Goal: Navigation & Orientation: Go to known website

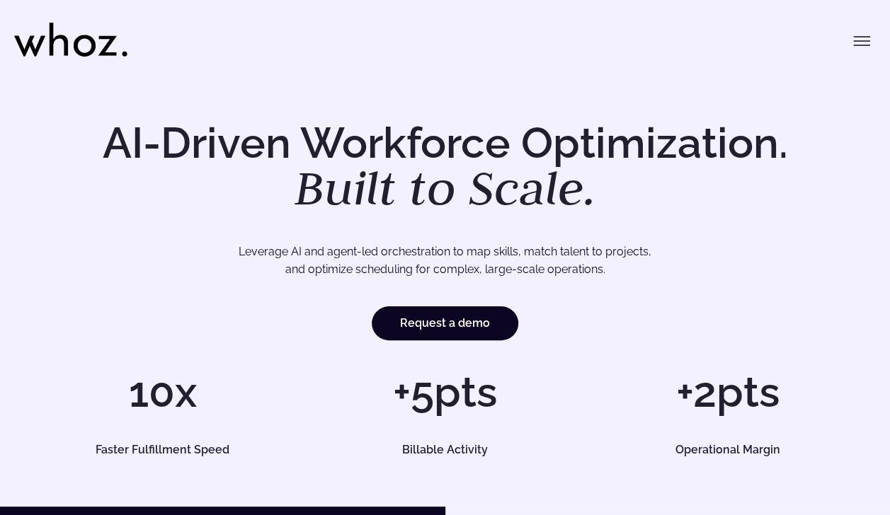
click at [865, 41] on icon "Toggle menu" at bounding box center [861, 41] width 16 height 0
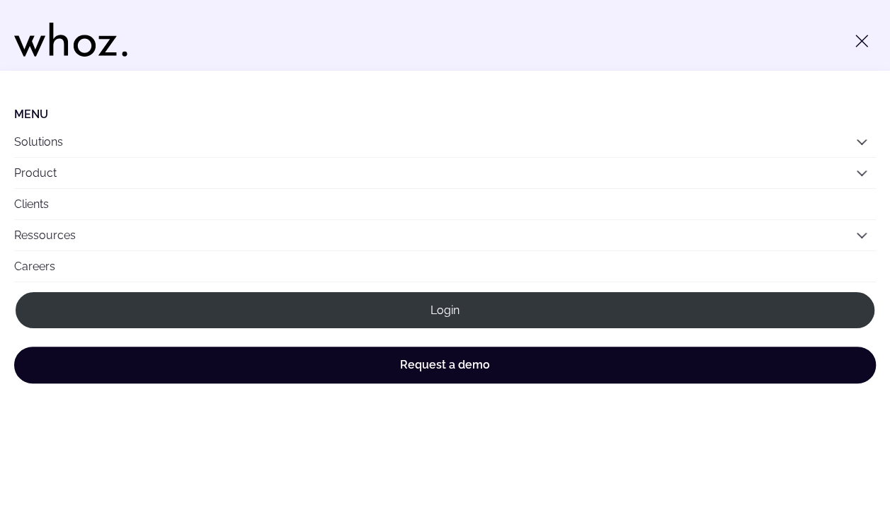
click at [572, 146] on button "Solutions" at bounding box center [444, 142] width 861 height 30
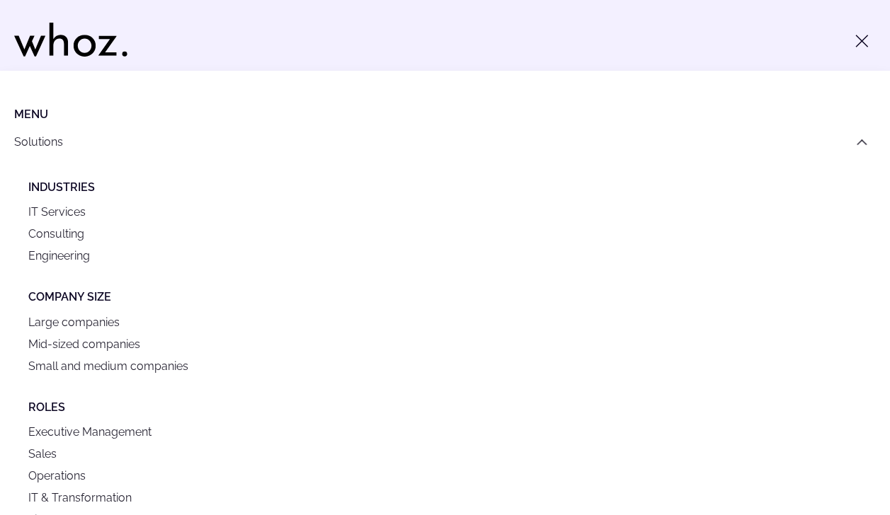
click at [863, 41] on icon "Toggle menu" at bounding box center [861, 41] width 17 height 17
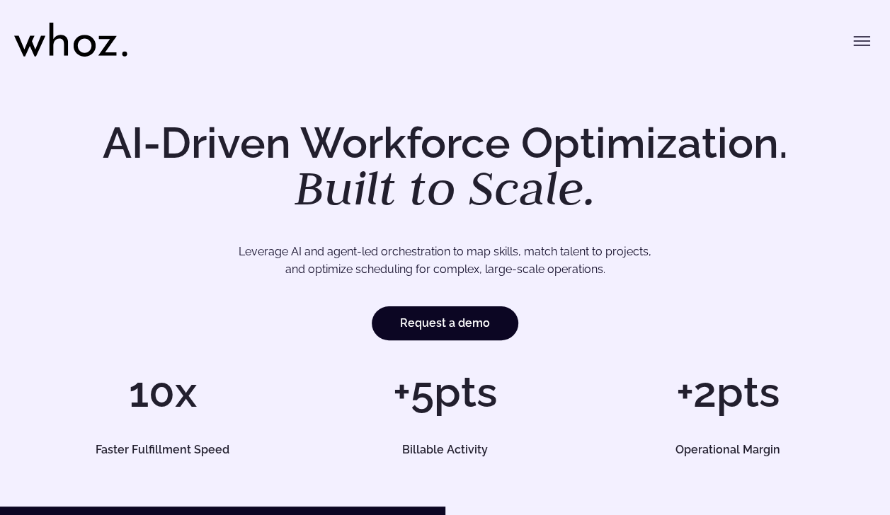
click at [861, 40] on icon "Toggle menu" at bounding box center [861, 41] width 17 height 17
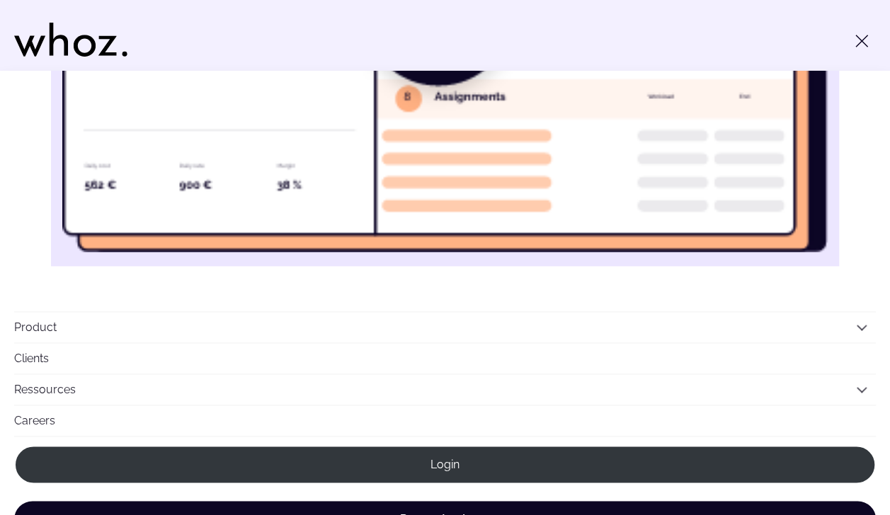
scroll to position [875, 0]
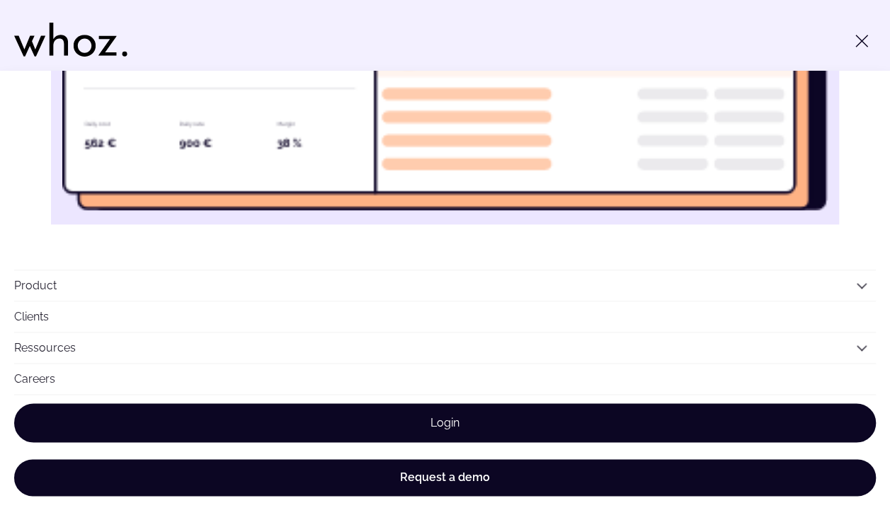
click at [498, 419] on link "Login" at bounding box center [444, 422] width 861 height 39
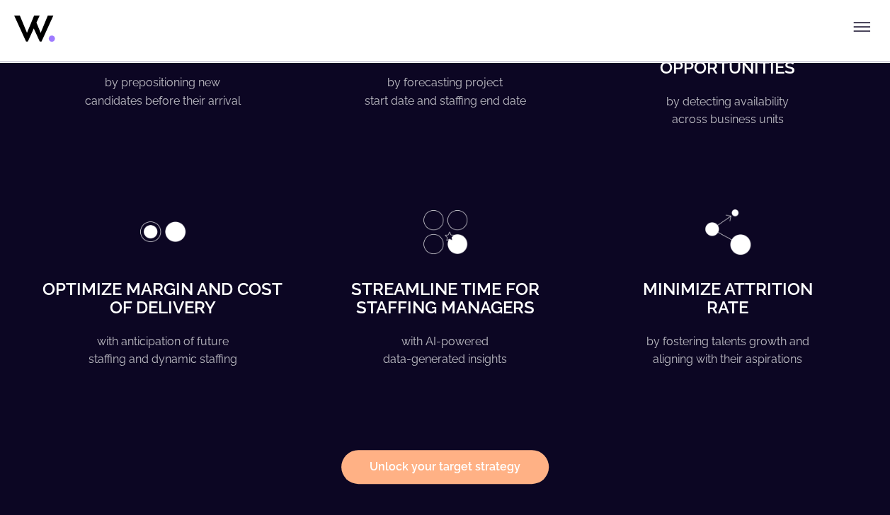
scroll to position [2265, 0]
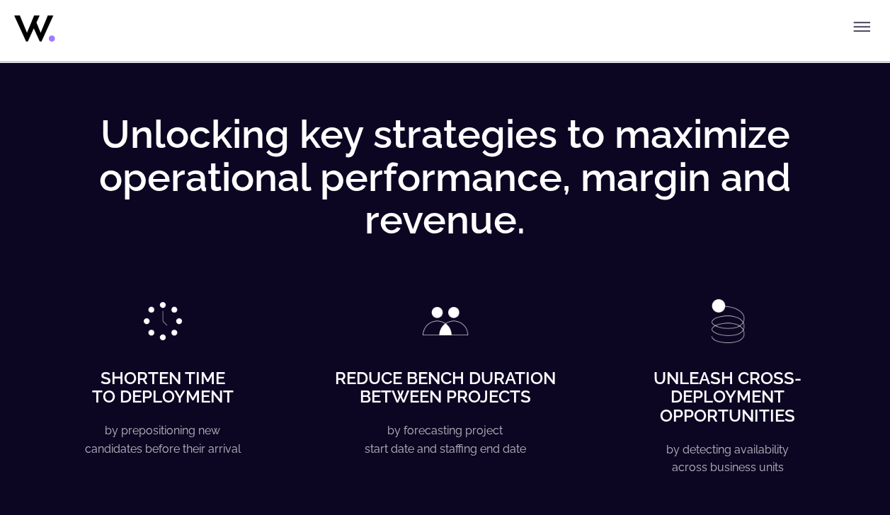
click at [859, 28] on icon "Toggle menu" at bounding box center [861, 26] width 17 height 17
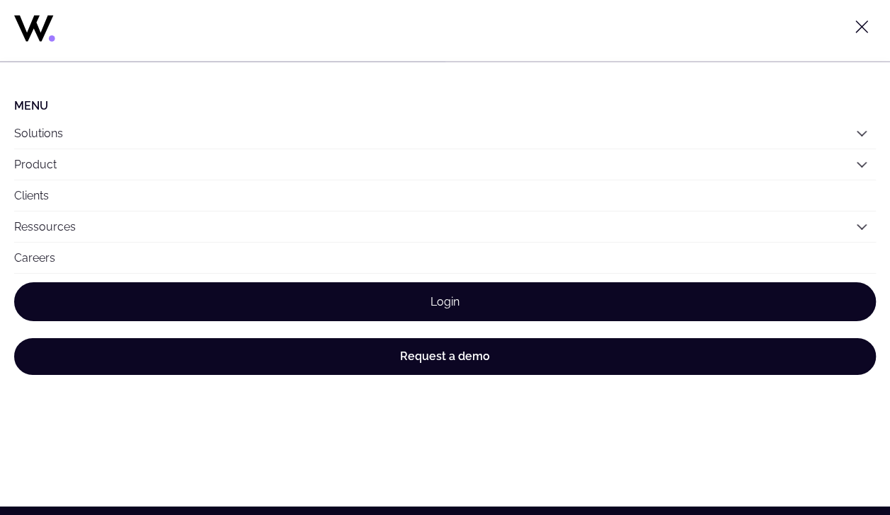
click at [472, 301] on link "Login" at bounding box center [444, 301] width 861 height 39
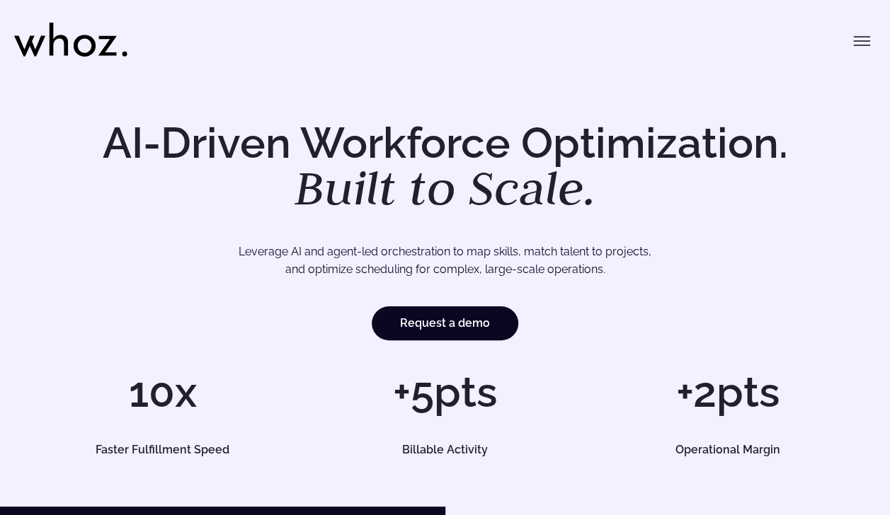
click at [860, 50] on button "Toggle menu" at bounding box center [861, 41] width 28 height 28
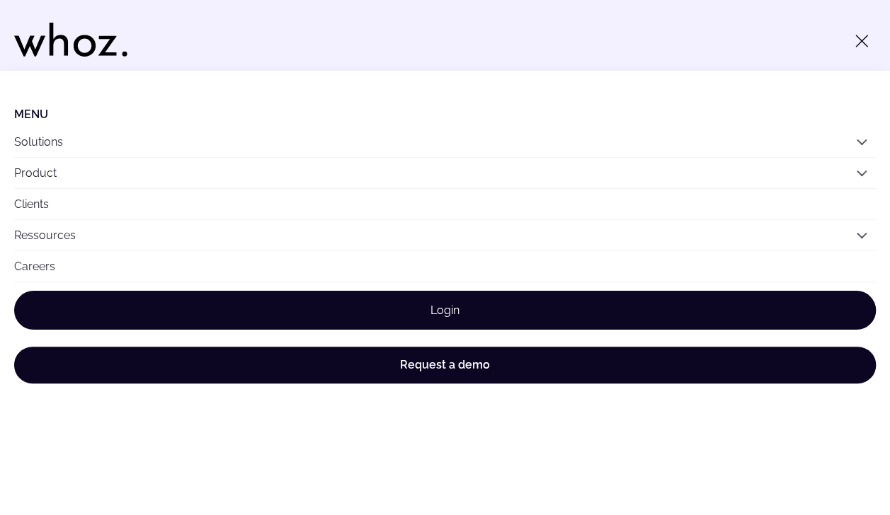
click at [457, 316] on link "Login" at bounding box center [444, 310] width 861 height 39
